Goal: Task Accomplishment & Management: Use online tool/utility

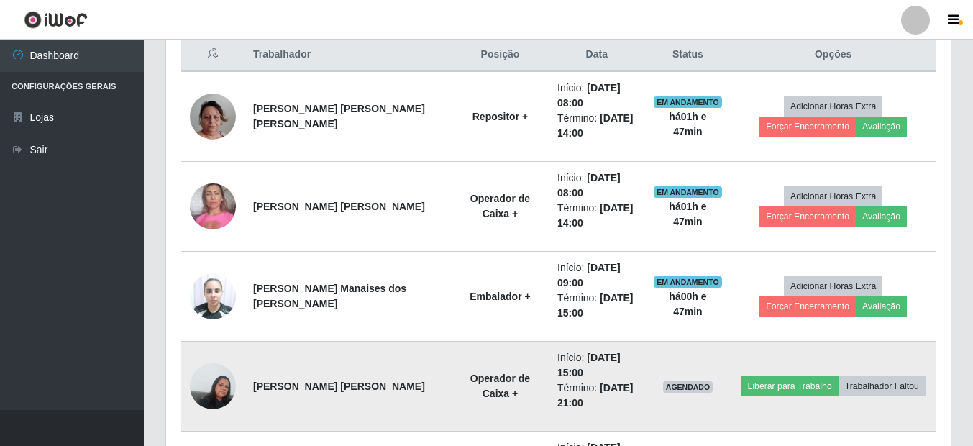
scroll to position [627, 0]
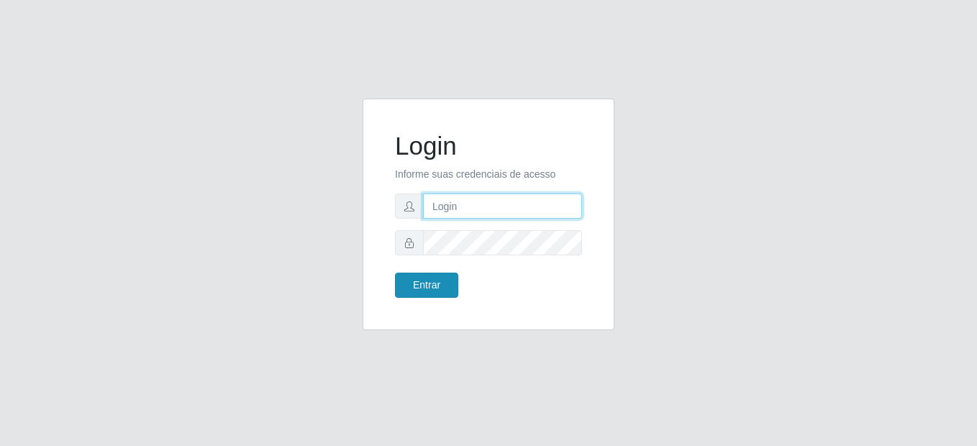
type input "mariabemais@B8"
click at [401, 287] on button "Entrar" at bounding box center [426, 285] width 63 height 25
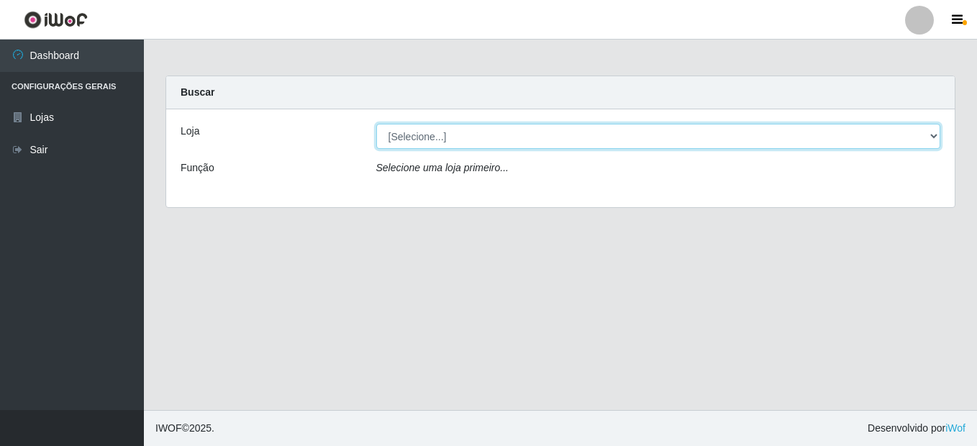
click at [616, 142] on select "[Selecione...] Bemais Supermercados - B8 [PERSON_NAME]" at bounding box center [658, 136] width 565 height 25
select select "413"
click at [376, 124] on select "[Selecione...] Bemais Supermercados - B8 [PERSON_NAME]" at bounding box center [658, 136] width 565 height 25
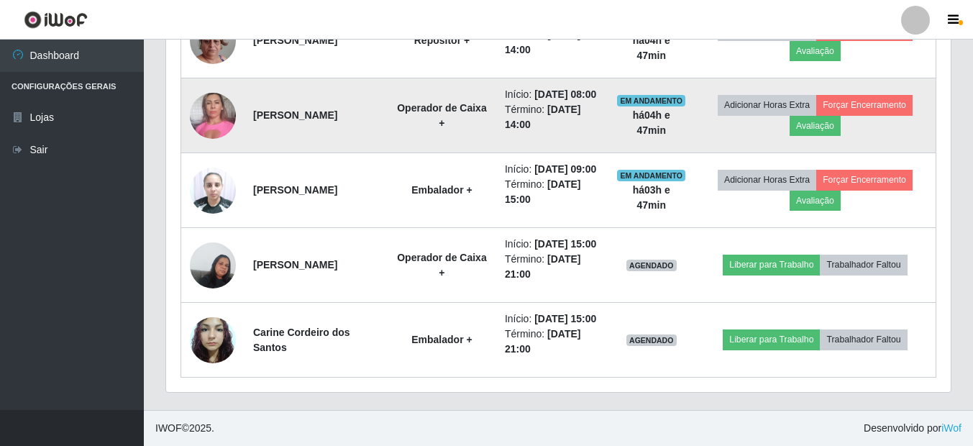
scroll to position [703, 0]
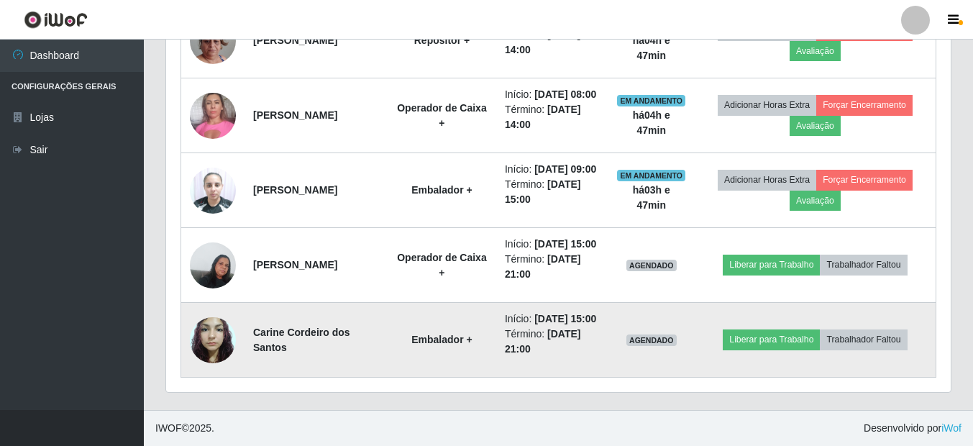
click at [209, 334] on img at bounding box center [213, 339] width 46 height 61
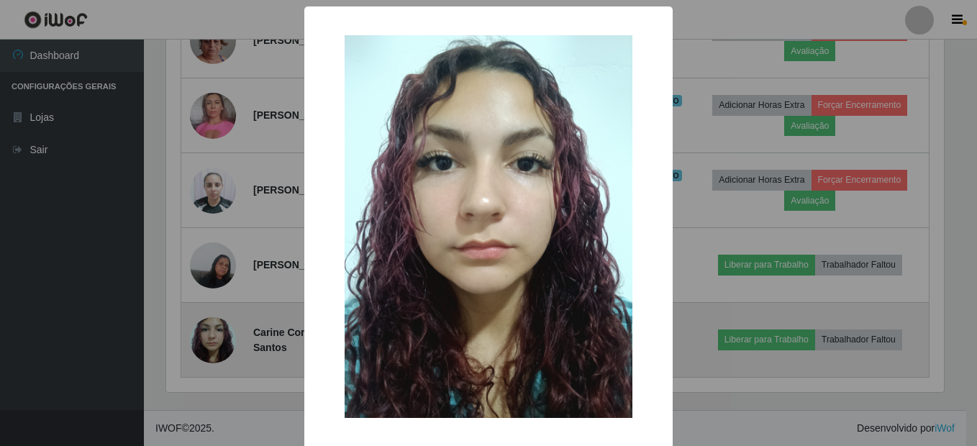
click at [209, 334] on div "× OK Cancel" at bounding box center [488, 223] width 977 height 446
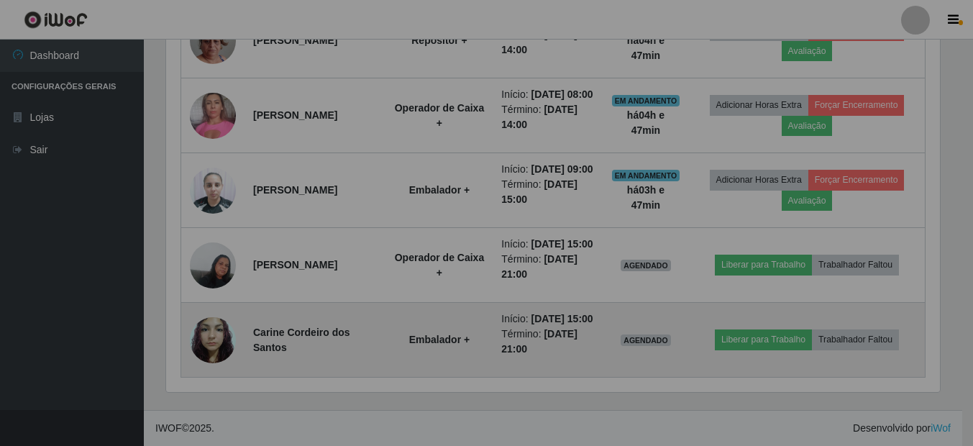
scroll to position [299, 785]
